Goal: Transaction & Acquisition: Purchase product/service

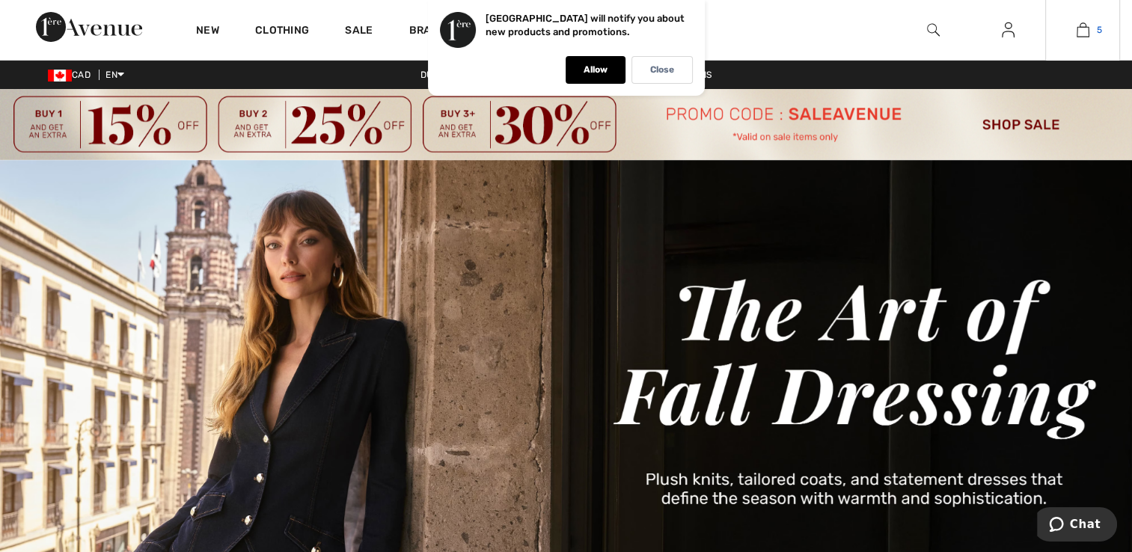
click at [1088, 33] on img at bounding box center [1083, 30] width 13 height 18
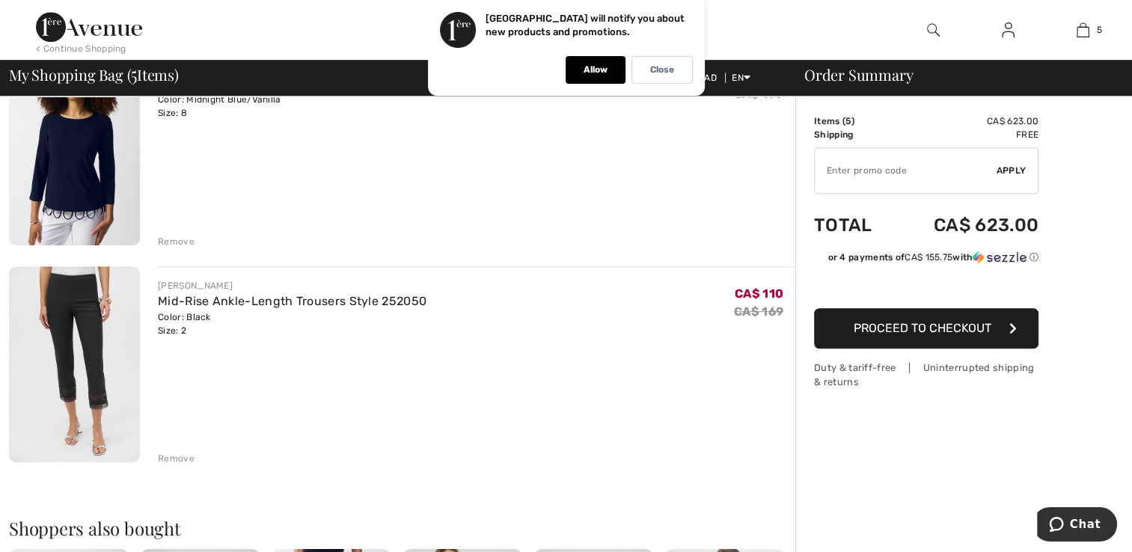
click at [63, 373] on img at bounding box center [74, 364] width 131 height 196
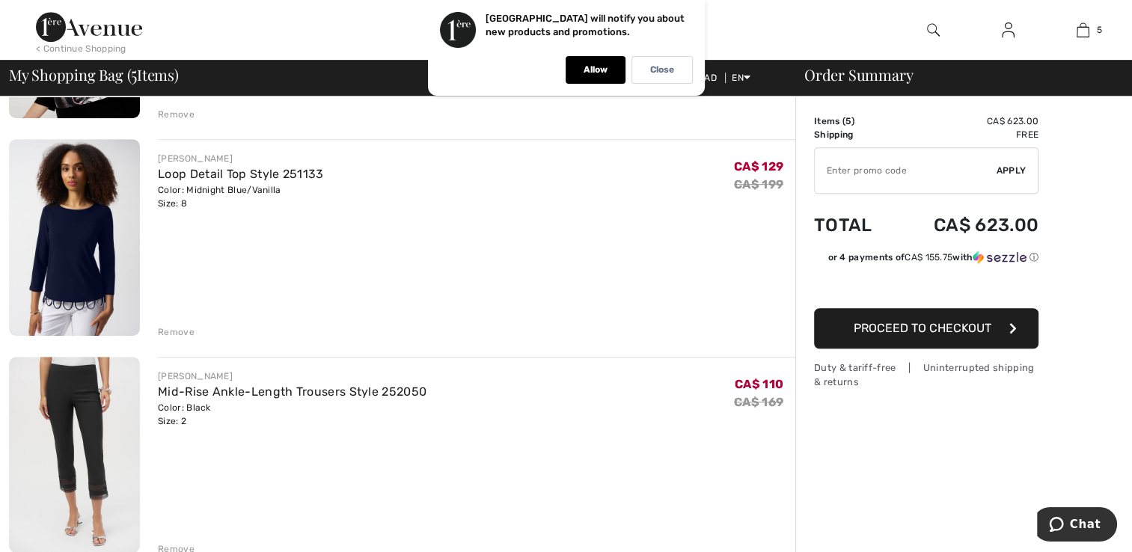
scroll to position [721, 0]
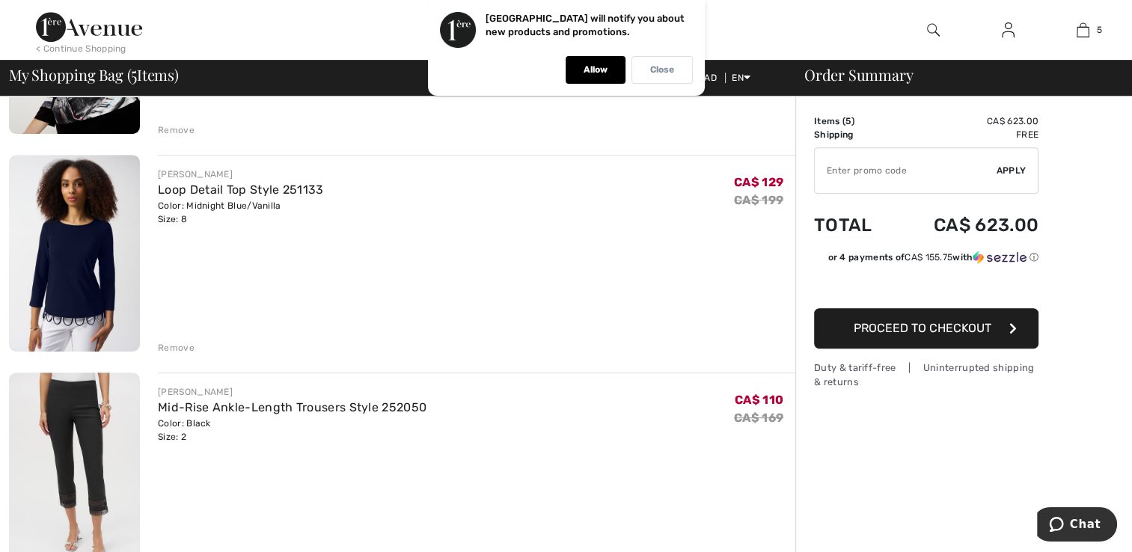
click at [664, 70] on p "Close" at bounding box center [662, 69] width 24 height 11
